Goal: Information Seeking & Learning: Learn about a topic

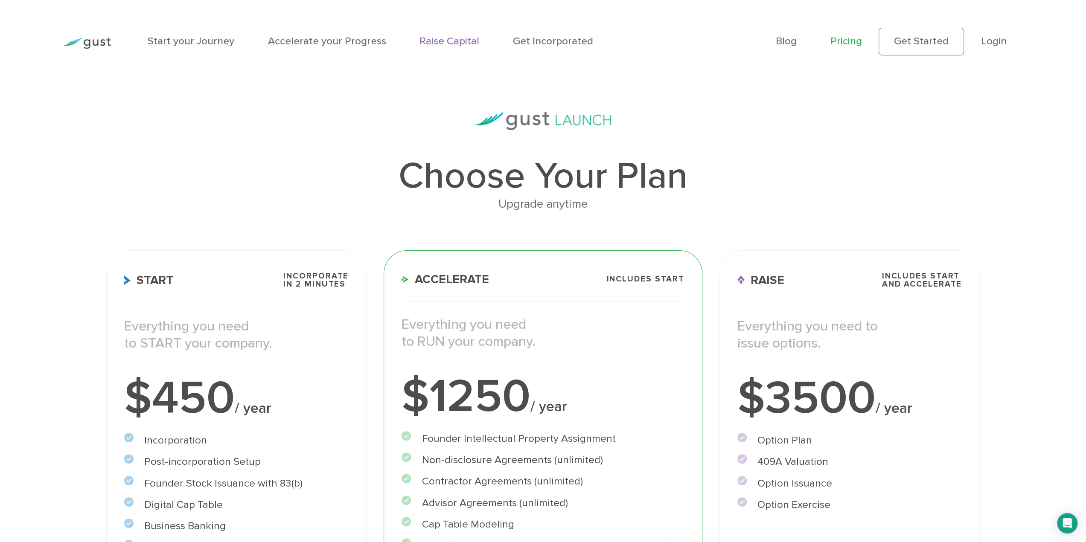
click at [451, 40] on link "Raise Capital" at bounding box center [449, 41] width 60 height 12
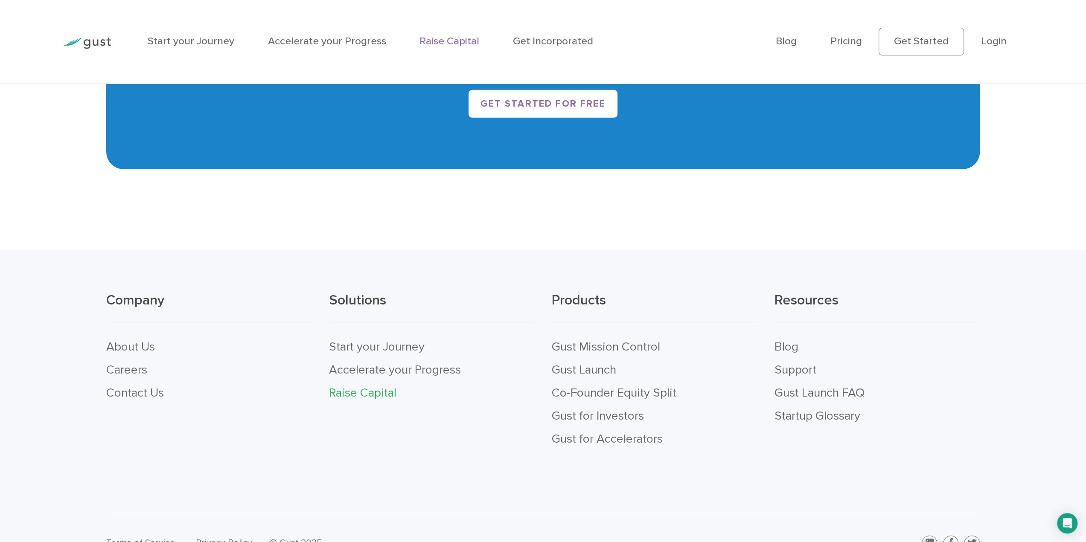
scroll to position [2426, 0]
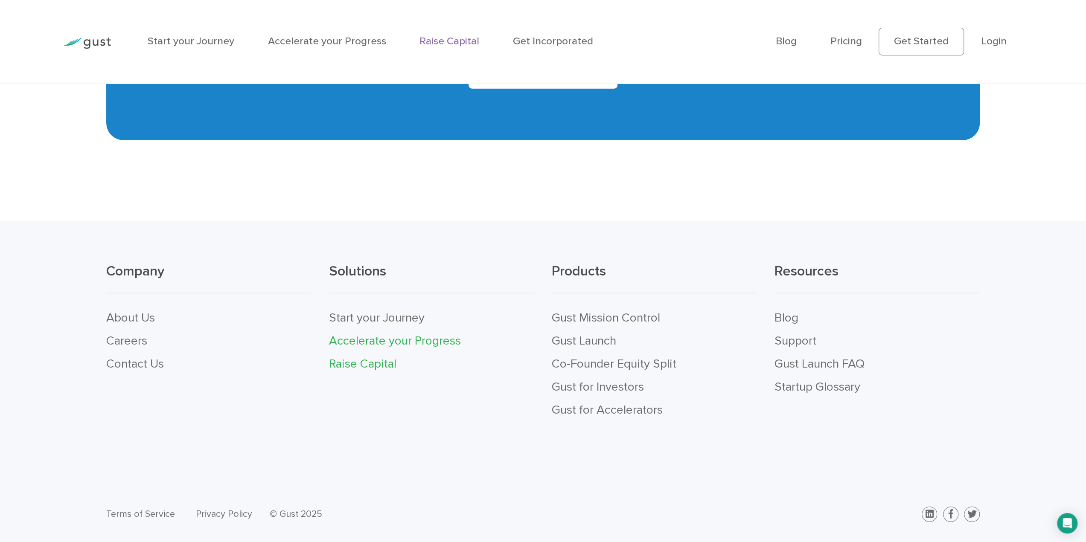
click at [377, 342] on link "Accelerate your Progress" at bounding box center [395, 341] width 132 height 15
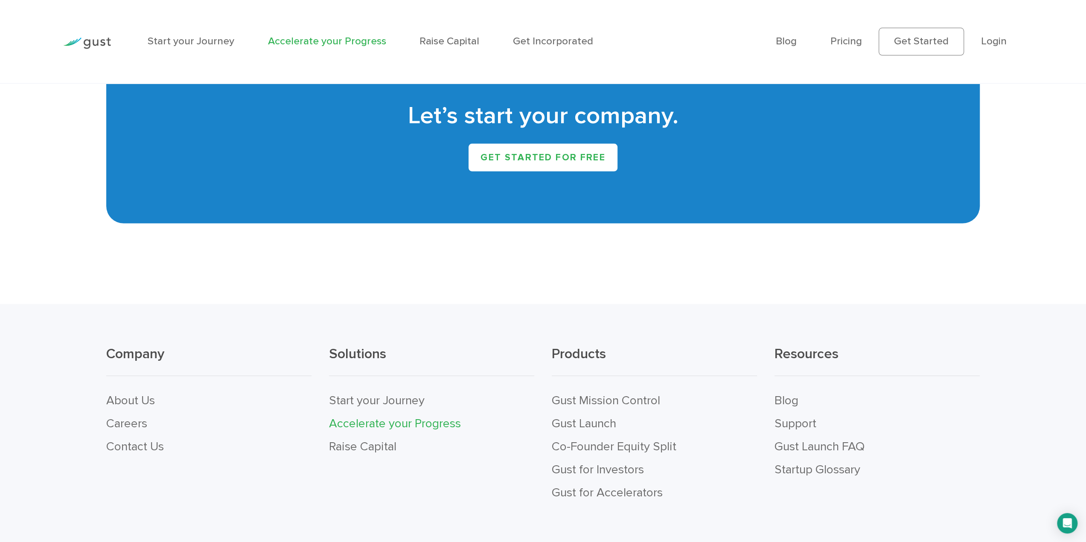
scroll to position [2432, 0]
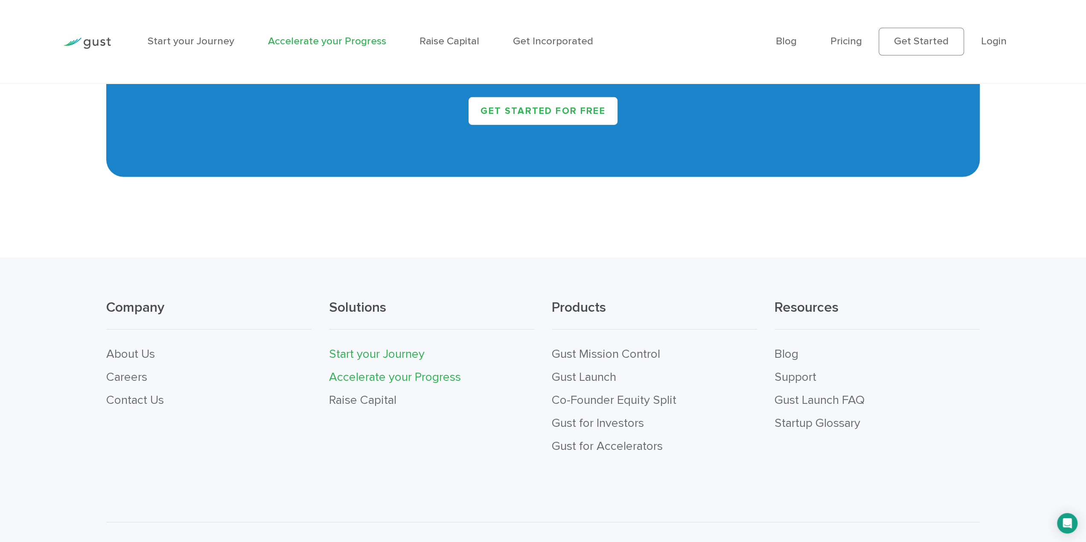
click at [396, 361] on link "Start your Journey" at bounding box center [377, 354] width 96 height 15
